Goal: Information Seeking & Learning: Check status

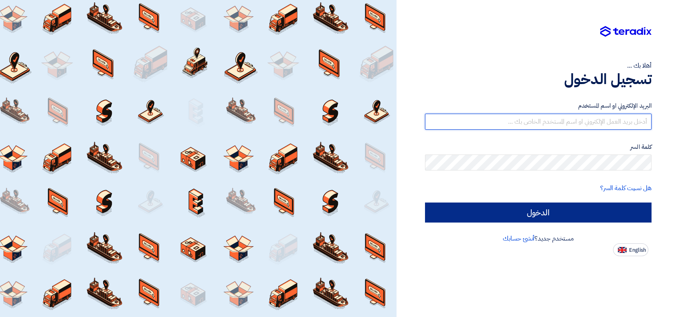
type input "[PERSON_NAME][EMAIL_ADDRESS][DOMAIN_NAME]"
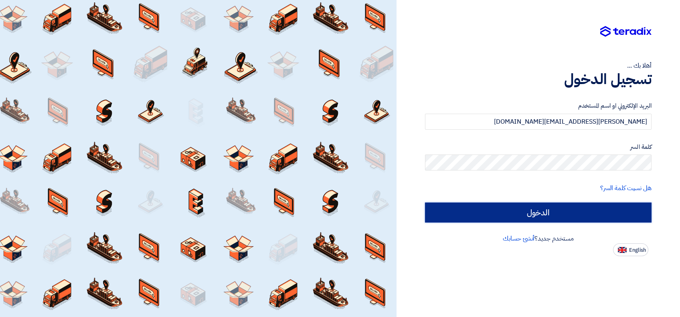
click at [504, 213] on input "الدخول" at bounding box center [538, 213] width 226 height 20
type input "Sign in"
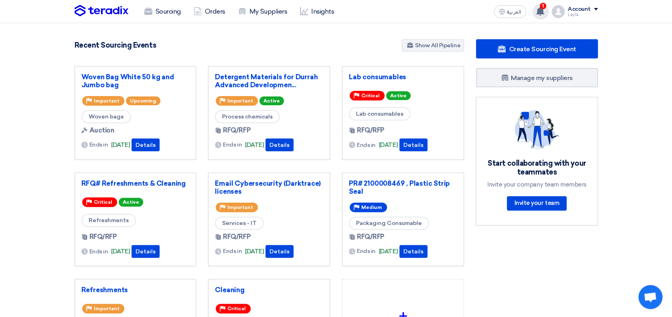
click at [537, 12] on icon at bounding box center [539, 11] width 9 height 9
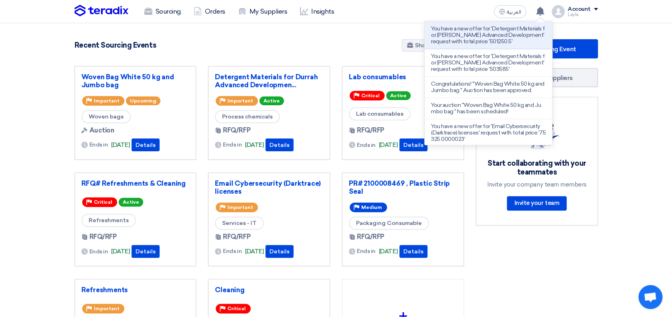
click at [660, 48] on section "5492 RFx remaining 18 Auctions remaining Create Sourcing Event" at bounding box center [336, 225] width 672 height 404
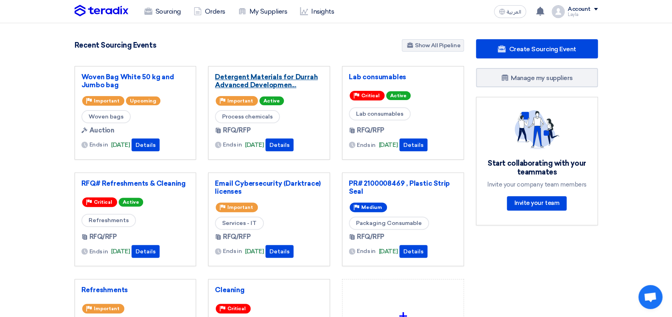
click at [253, 77] on link "Detergent Materials for Durrah Advanced Developmen..." at bounding box center [269, 81] width 108 height 16
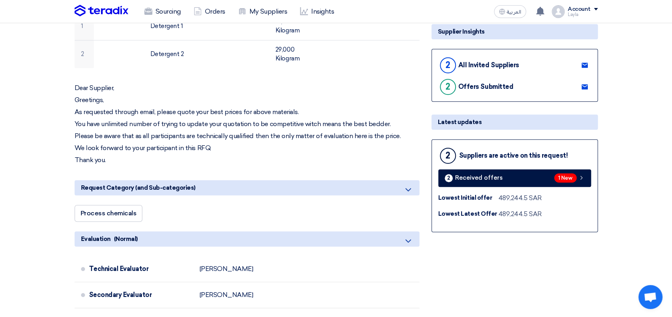
scroll to position [141, 0]
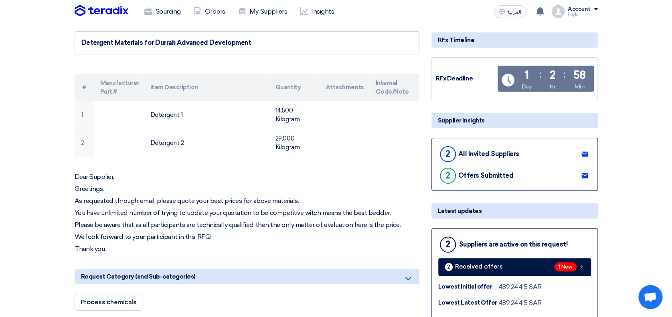
scroll to position [34, 0]
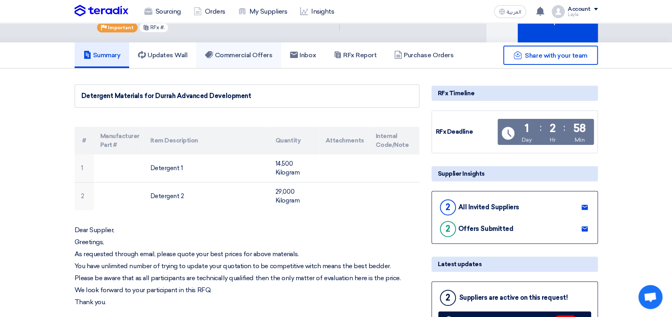
click at [238, 47] on link "Commercial Offers" at bounding box center [238, 55] width 85 height 26
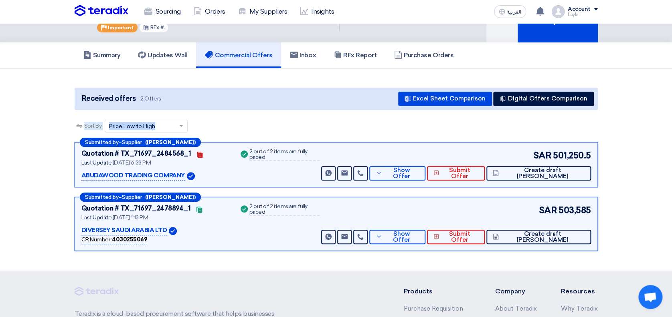
click at [648, 111] on section "Received offers 2 Offers Excel Sheet Comparison Digital Offers Comparison Sort …" at bounding box center [336, 170] width 672 height 202
click at [419, 172] on span "Show Offer" at bounding box center [401, 173] width 35 height 12
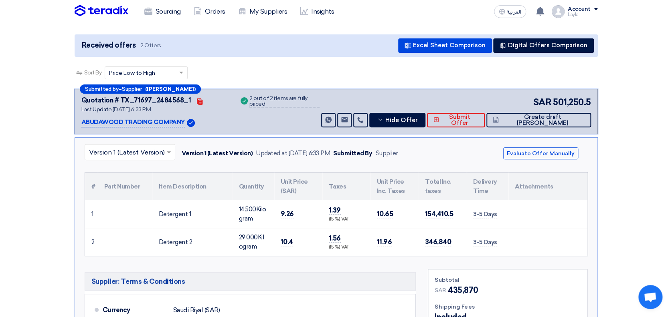
click at [634, 187] on section "Received offers 2 Offers Excel Sheet Comparison Digital Offers Comparison Sort …" at bounding box center [336, 270] width 672 height 510
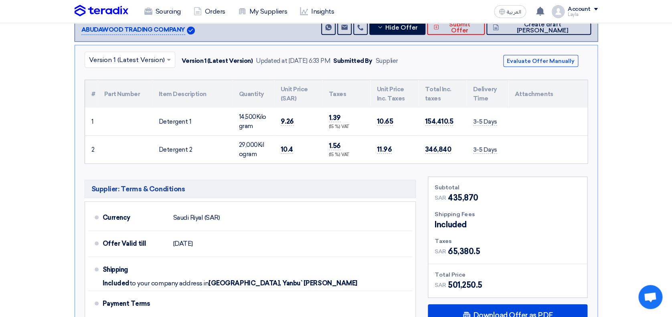
scroll to position [194, 0]
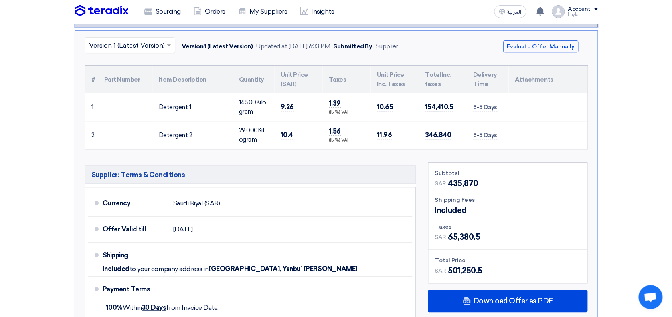
click at [635, 186] on section "Received offers 2 Offers Excel Sheet Comparison Digital Offers Comparison Sort …" at bounding box center [336, 163] width 672 height 510
click at [161, 41] on input "text" at bounding box center [126, 45] width 74 height 13
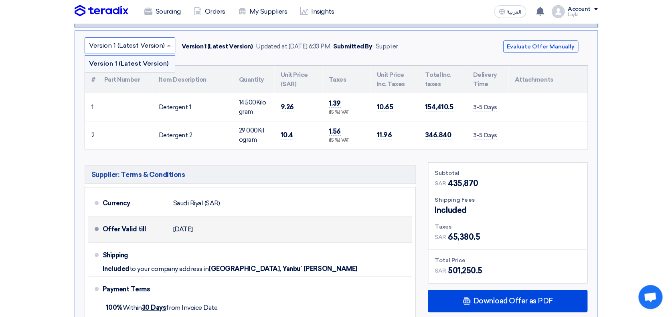
scroll to position [355, 0]
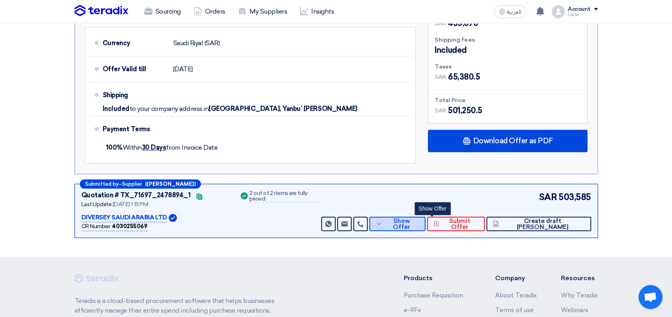
click at [425, 221] on button "Show Offer" at bounding box center [397, 224] width 56 height 14
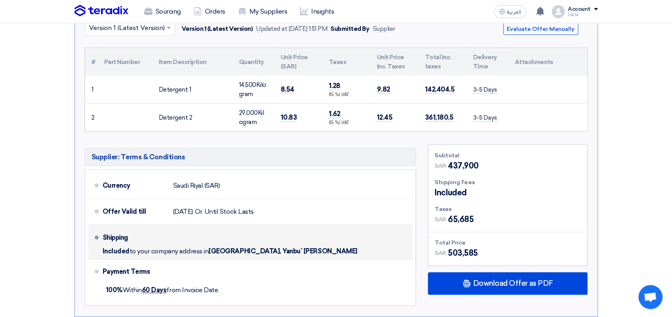
scroll to position [248, 0]
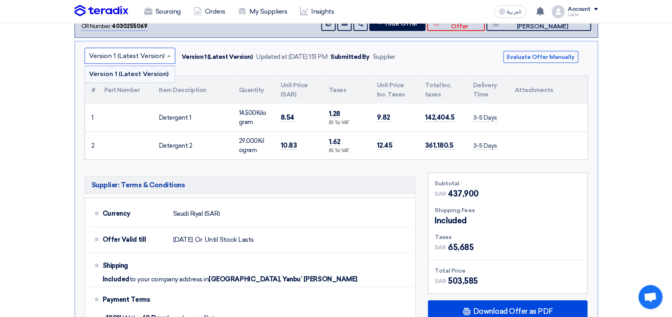
click at [155, 56] on input "text" at bounding box center [126, 56] width 74 height 13
click at [32, 91] on section "Received offers 2 Offers Excel Sheet Comparison Digital Offers Comparison Sort …" at bounding box center [336, 108] width 672 height 507
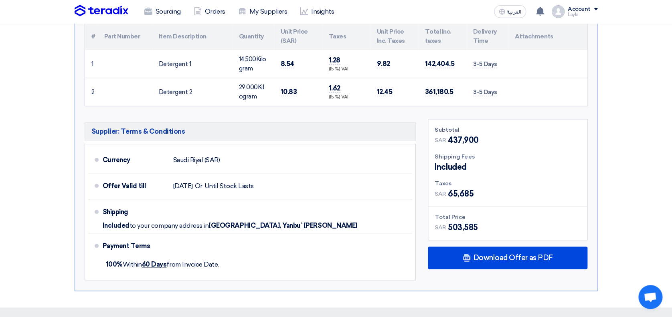
click at [623, 133] on section "Received offers 2 Offers Excel Sheet Comparison Digital Offers Comparison Sort …" at bounding box center [336, 54] width 672 height 507
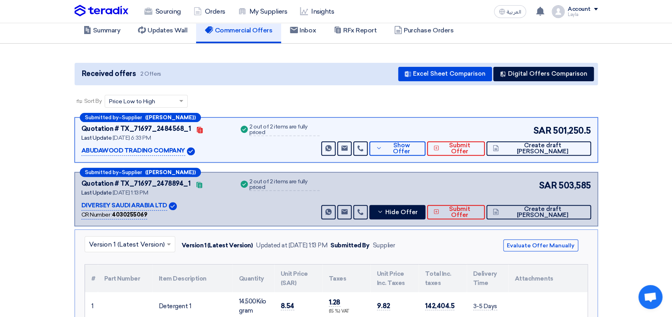
scroll to position [44, 0]
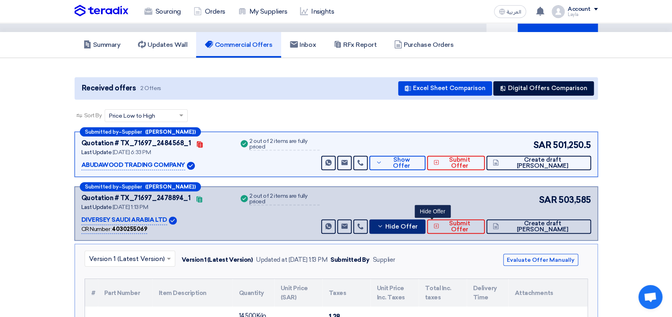
click at [425, 229] on button "Hide Offer" at bounding box center [397, 227] width 56 height 14
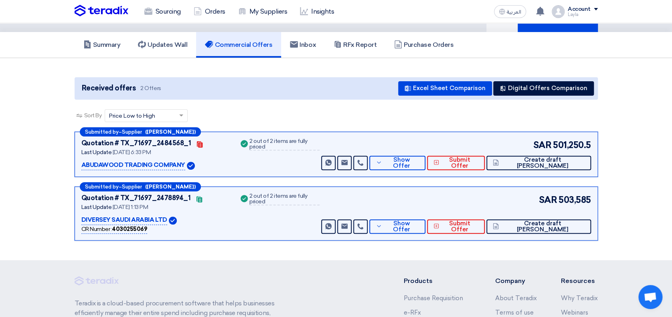
click at [627, 155] on section "Received offers 2 Offers Excel Sheet Comparison Digital Offers Comparison Sort …" at bounding box center [336, 159] width 672 height 202
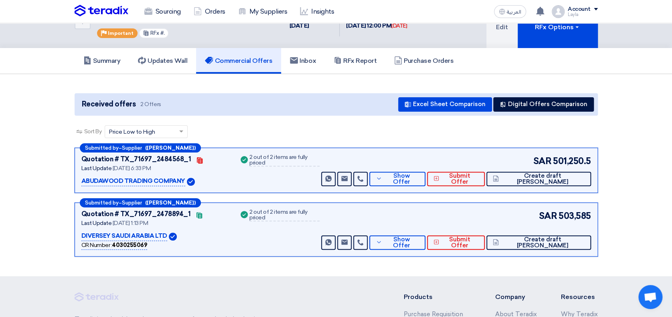
scroll to position [0, 0]
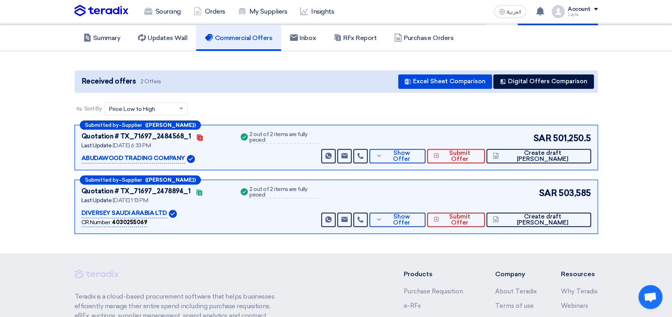
click at [625, 152] on section "Received offers 2 Offers Excel Sheet Comparison Digital Offers Comparison Sort …" at bounding box center [336, 152] width 672 height 202
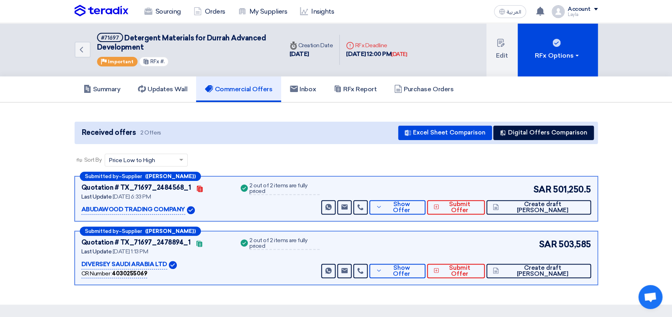
click at [263, 147] on app-buyer-offers "Received offers 2 Offers Excel Sheet Comparison Digital Offers Comparison Sort …" at bounding box center [336, 205] width 523 height 167
click at [197, 186] on use at bounding box center [200, 189] width 6 height 6
click at [292, 143] on app-buyer-offers "Received offers 2 Offers Excel Sheet Comparison Digital Offers Comparison Sort …" at bounding box center [336, 205] width 523 height 167
drag, startPoint x: 611, startPoint y: 148, endPoint x: 617, endPoint y: 146, distance: 6.2
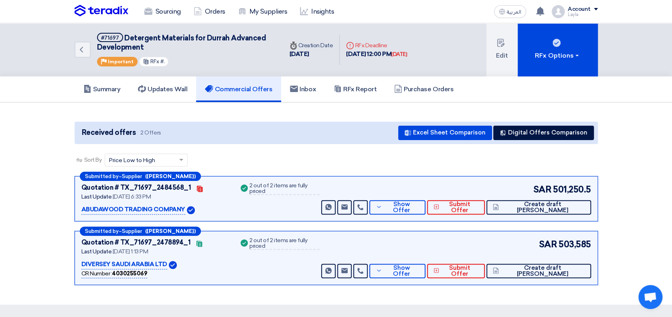
click at [612, 148] on section "Received offers 2 Offers Excel Sheet Comparison Digital Offers Comparison Sort …" at bounding box center [336, 204] width 672 height 202
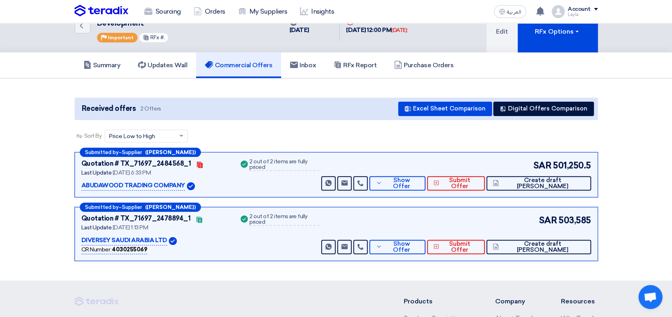
scroll to position [18, 0]
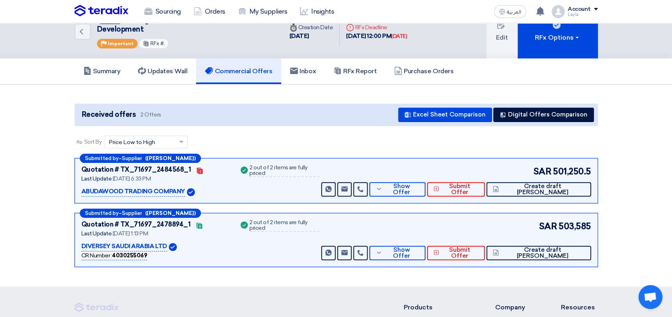
click at [644, 171] on section "Received offers 2 Offers Excel Sheet Comparison Digital Offers Comparison Sort …" at bounding box center [336, 186] width 672 height 202
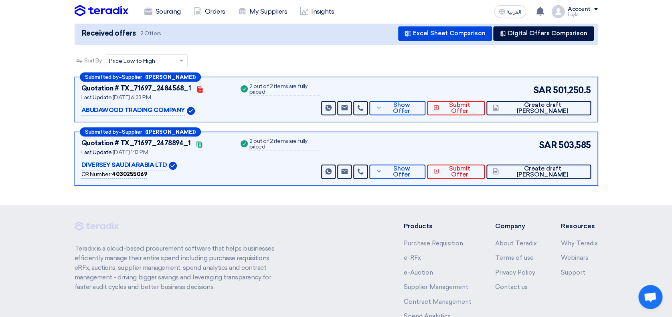
scroll to position [114, 0]
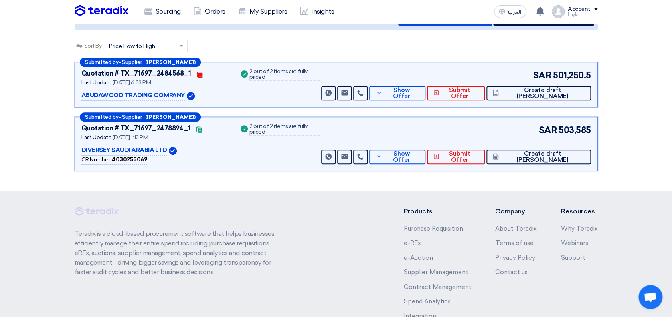
click at [644, 167] on section "Received offers 2 Offers Excel Sheet Comparison Digital Offers Comparison Sort …" at bounding box center [336, 89] width 672 height 202
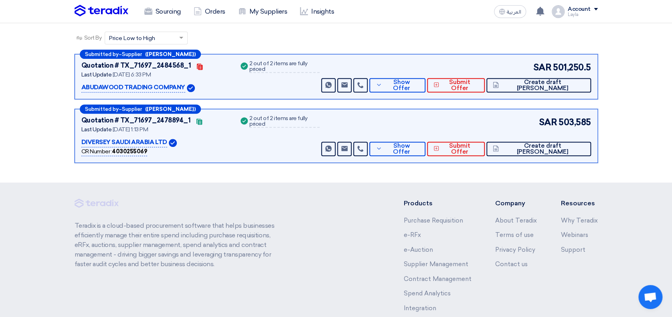
scroll to position [125, 0]
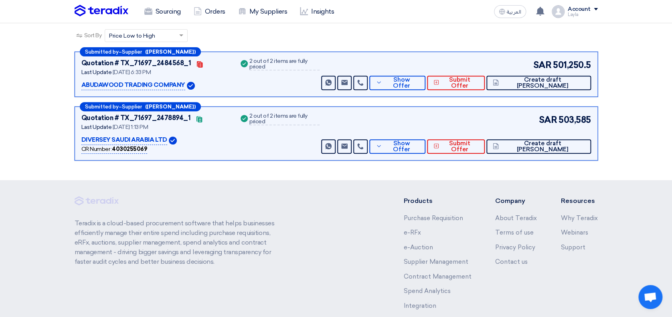
click at [632, 132] on section "Received offers 2 Offers Excel Sheet Comparison Digital Offers Comparison Sort …" at bounding box center [336, 79] width 672 height 202
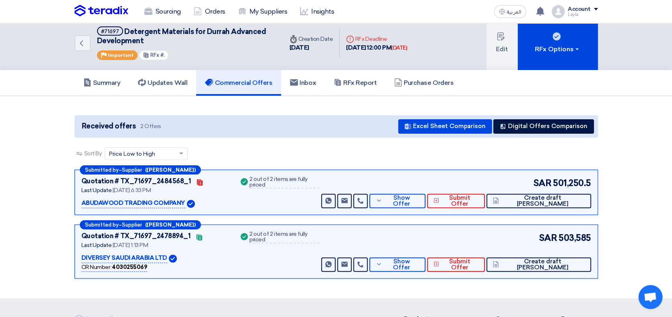
scroll to position [0, 0]
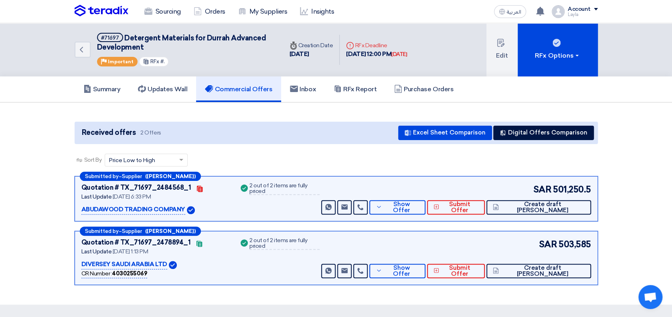
click at [636, 144] on section "Received offers 2 Offers Excel Sheet Comparison Digital Offers Comparison Sort …" at bounding box center [336, 204] width 672 height 202
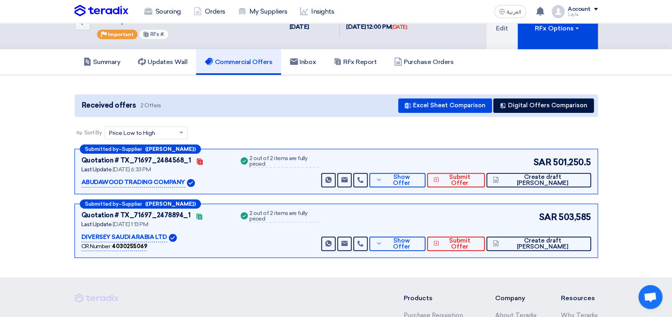
scroll to position [28, 0]
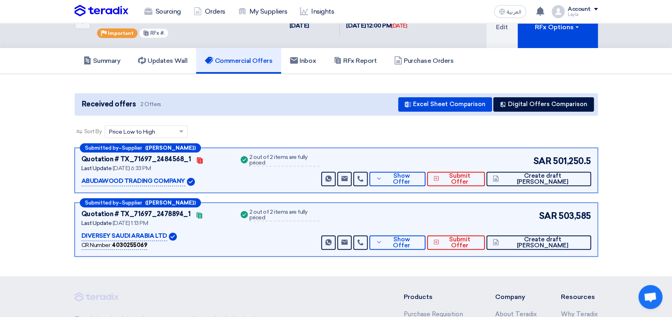
click at [660, 154] on section "Received offers 2 Offers Excel Sheet Comparison Digital Offers Comparison Sort …" at bounding box center [336, 175] width 672 height 202
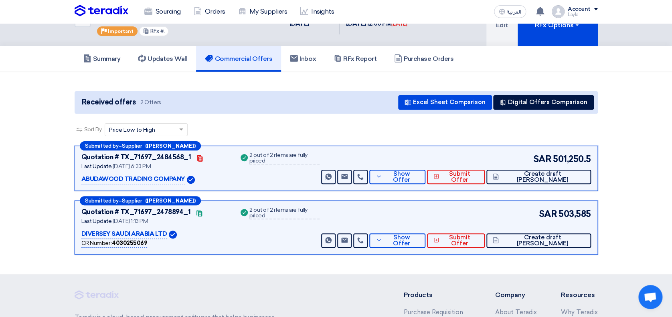
scroll to position [0, 0]
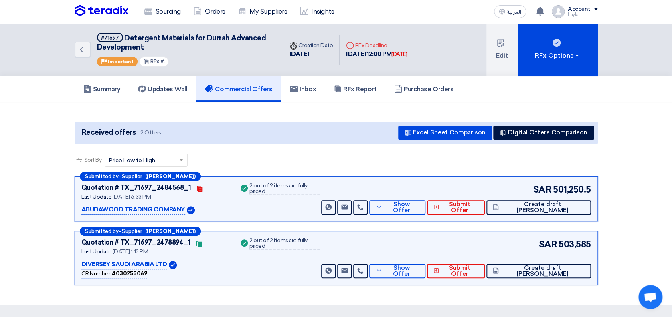
click at [647, 134] on section "Received offers 2 Offers Excel Sheet Comparison Digital Offers Comparison Sort …" at bounding box center [336, 204] width 672 height 202
click at [248, 88] on h5 "Commercial Offers" at bounding box center [238, 89] width 67 height 8
click at [625, 104] on section "Received offers 2 Offers Excel Sheet Comparison Digital Offers Comparison Sort …" at bounding box center [336, 204] width 672 height 202
click at [644, 174] on section "Received offers 2 Offers Excel Sheet Comparison Digital Offers Comparison Sort …" at bounding box center [336, 204] width 672 height 202
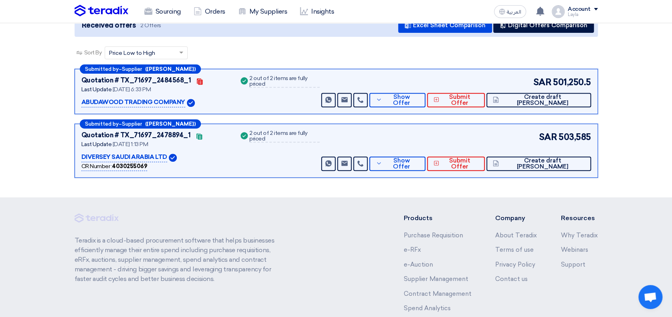
scroll to position [118, 0]
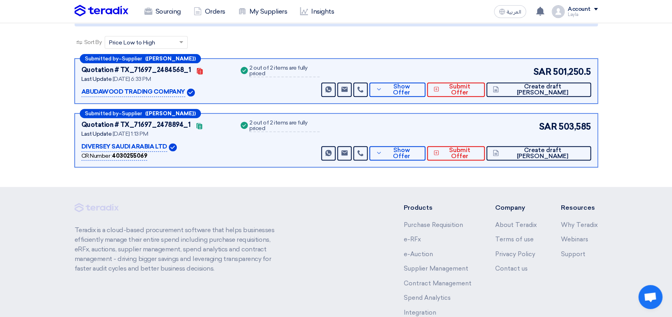
click at [627, 152] on section "Received offers 2 Offers Excel Sheet Comparison Digital Offers Comparison Sort …" at bounding box center [336, 86] width 672 height 202
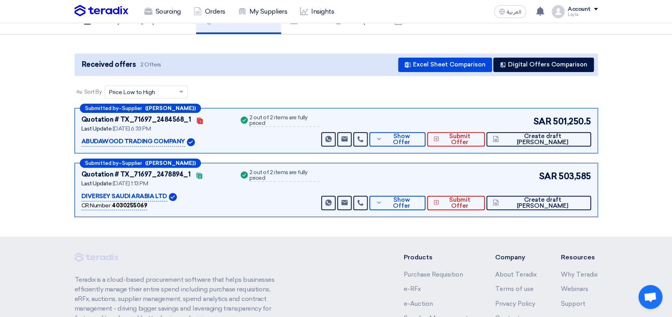
scroll to position [53, 0]
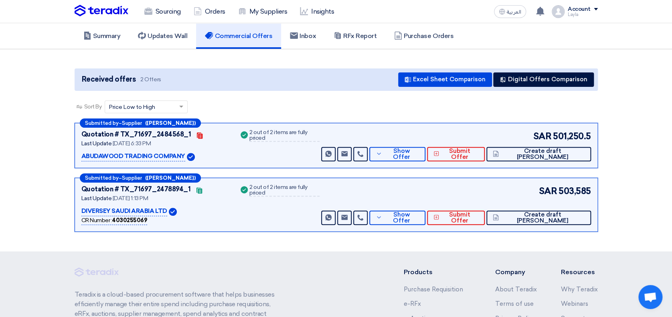
click at [643, 172] on section "Received offers 2 Offers Excel Sheet Comparison Digital Offers Comparison Sort …" at bounding box center [336, 150] width 672 height 202
click at [654, 162] on section "Received offers 2 Offers Excel Sheet Comparison Digital Offers Comparison Sort …" at bounding box center [336, 150] width 672 height 202
click at [640, 141] on section "Received offers 2 Offers Excel Sheet Comparison Digital Offers Comparison Sort …" at bounding box center [336, 150] width 672 height 202
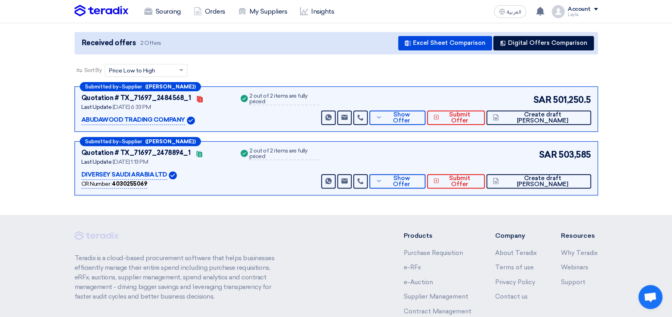
scroll to position [107, 0]
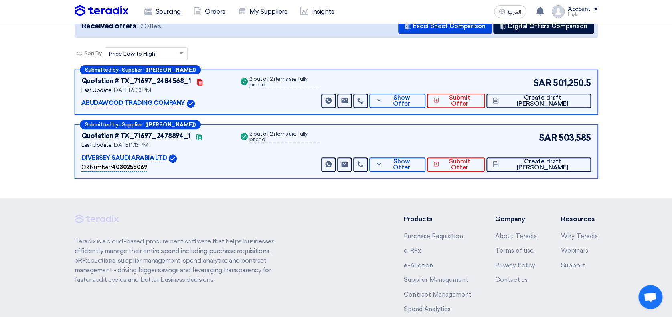
click at [640, 141] on section "Received offers 2 Offers Excel Sheet Comparison Digital Offers Comparison Sort …" at bounding box center [336, 97] width 672 height 202
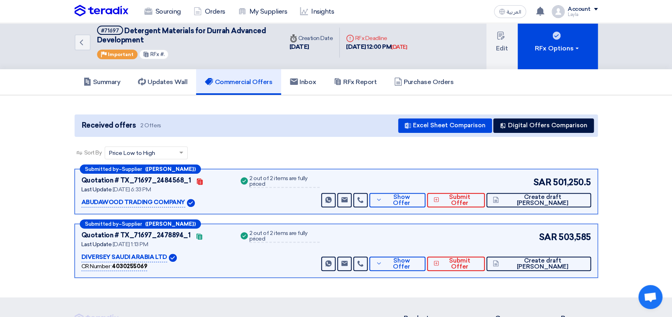
scroll to position [0, 0]
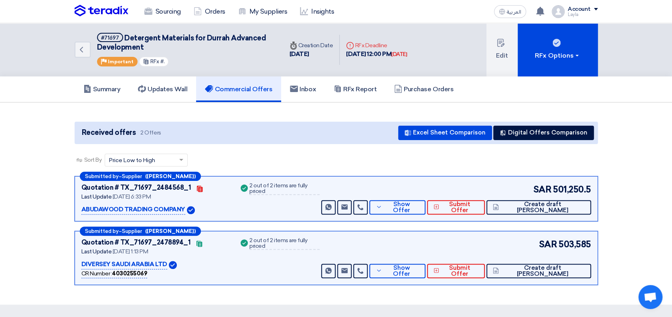
click at [640, 141] on section "Received offers 2 Offers Excel Sheet Comparison Digital Offers Comparison Sort …" at bounding box center [336, 204] width 672 height 202
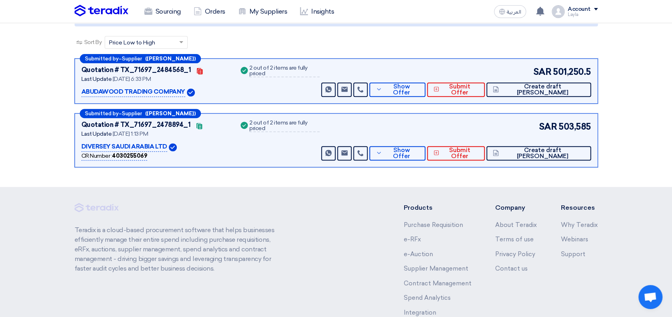
scroll to position [117, 0]
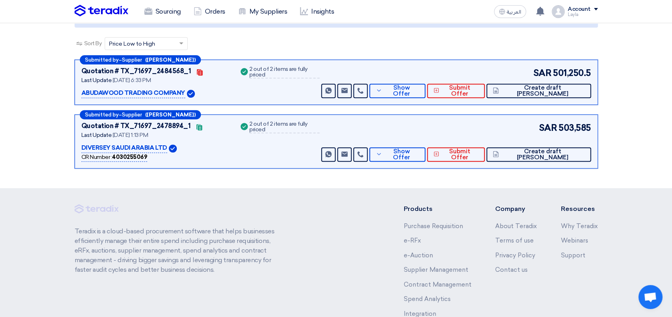
click at [649, 143] on section "Received offers 2 Offers Excel Sheet Comparison Digital Offers Comparison Sort …" at bounding box center [336, 87] width 672 height 202
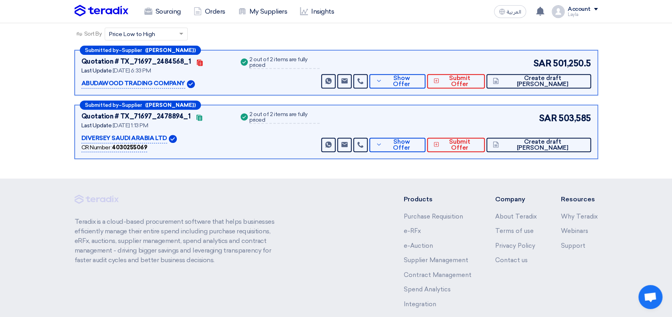
scroll to position [122, 0]
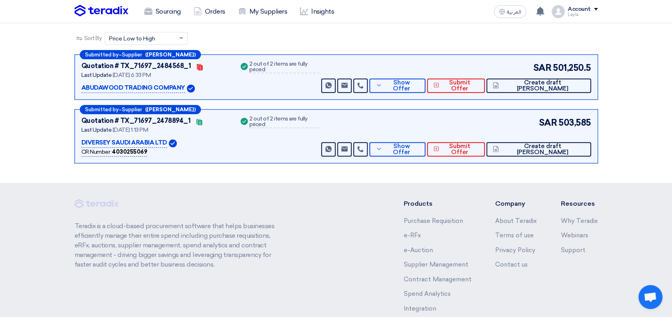
click at [640, 144] on section "Received offers 2 Offers Excel Sheet Comparison Digital Offers Comparison Sort …" at bounding box center [336, 82] width 672 height 202
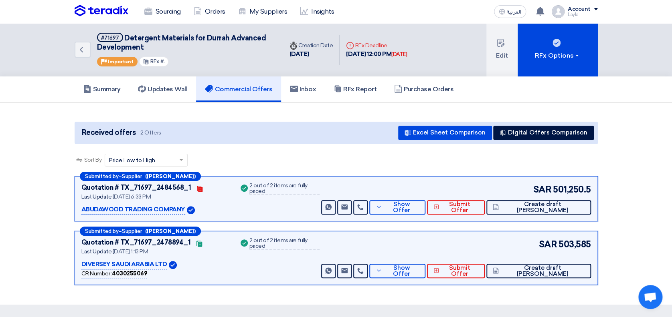
click at [639, 144] on section "Received offers 2 Offers Excel Sheet Comparison Digital Offers Comparison Sort …" at bounding box center [336, 204] width 672 height 202
click at [210, 155] on div "Sort By Sort by × Price Low to High ×" at bounding box center [336, 165] width 523 height 22
click at [620, 154] on section "Received offers 2 Offers Excel Sheet Comparison Digital Offers Comparison Sort …" at bounding box center [336, 204] width 672 height 202
click at [176, 95] on link "Updates Wall" at bounding box center [162, 90] width 67 height 26
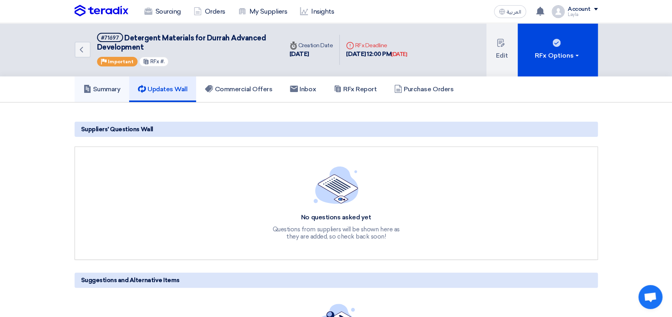
click at [109, 91] on h5 "Summary" at bounding box center [101, 89] width 37 height 8
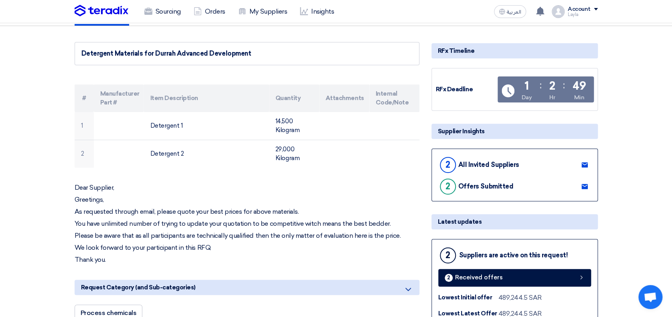
scroll to position [53, 0]
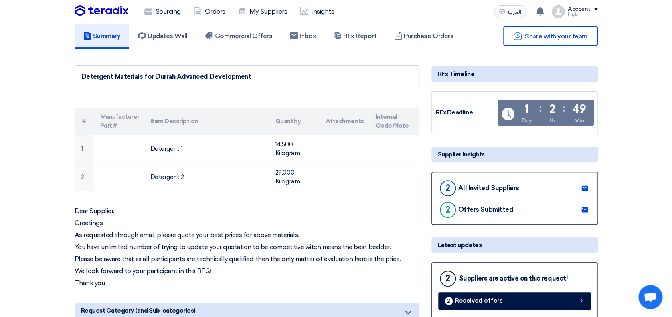
click at [184, 240] on div "Dear Supplier, Greetings, As requested through email, please quote your best pr…" at bounding box center [247, 247] width 345 height 80
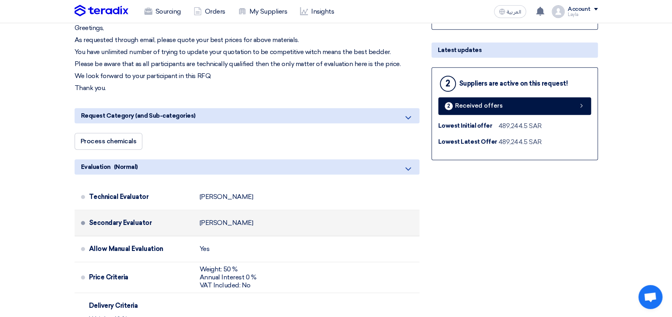
scroll to position [267, 0]
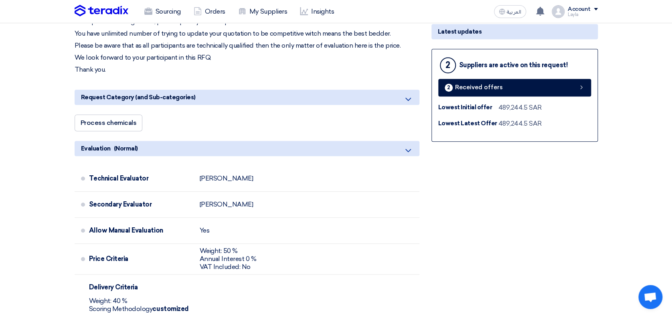
click at [236, 122] on div "Process chemicals" at bounding box center [247, 125] width 345 height 20
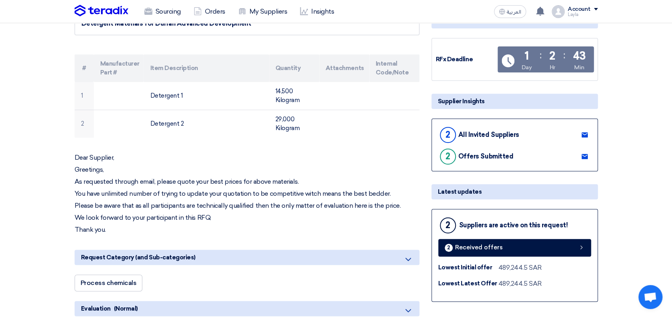
scroll to position [0, 0]
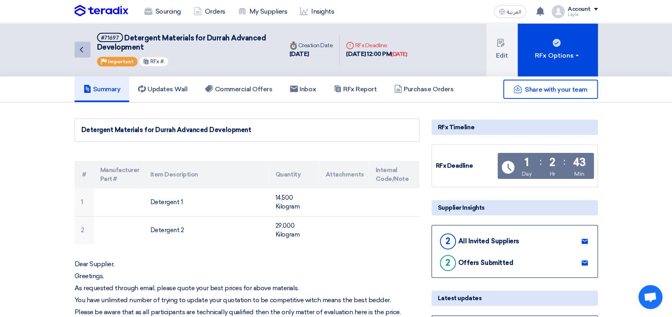
click at [83, 52] on icon "Back" at bounding box center [82, 50] width 10 height 10
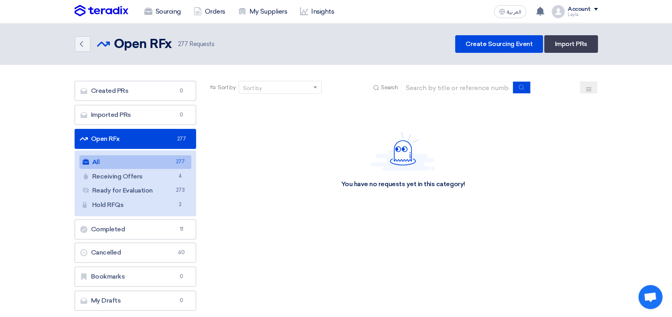
click at [148, 134] on link "Open RFx Open RFx 277" at bounding box center [136, 139] width 122 height 20
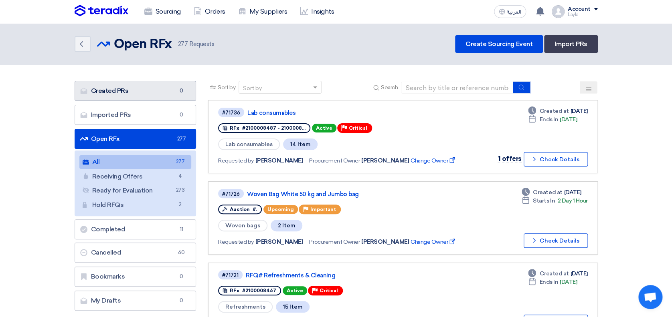
click at [147, 91] on link "Created PRs Created PRs 0" at bounding box center [136, 91] width 122 height 20
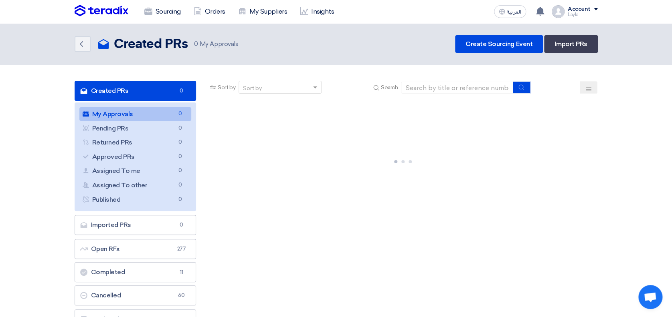
click at [27, 110] on section "Created PRs Created PRs 0 My Approvals My Approvals 0 Pending PRs Pending PRs 0…" at bounding box center [336, 219] width 672 height 309
